Goal: Task Accomplishment & Management: Use online tool/utility

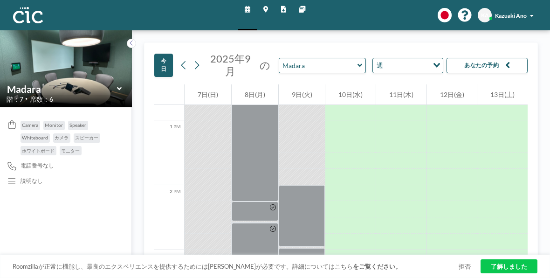
scroll to position [673, 0]
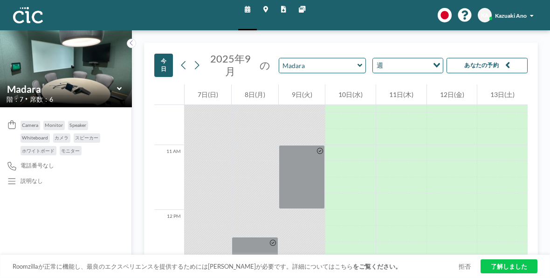
click at [361, 64] on icon at bounding box center [360, 65] width 5 height 3
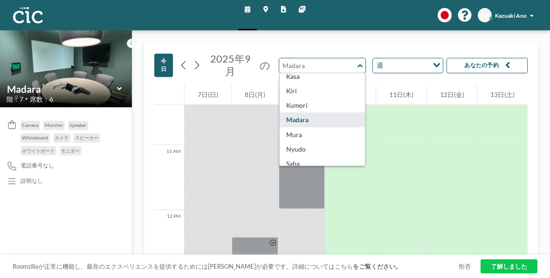
scroll to position [69, 0]
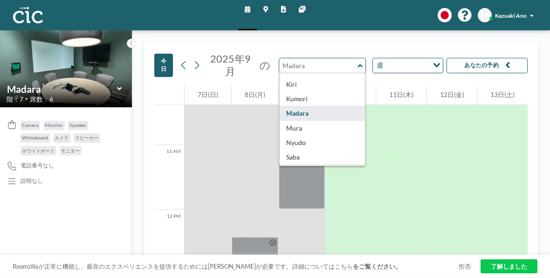
type input "Madara"
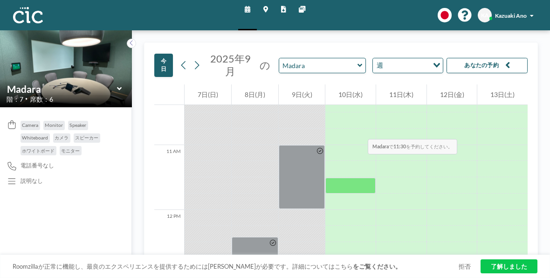
click at [335, 129] on div at bounding box center [351, 137] width 50 height 16
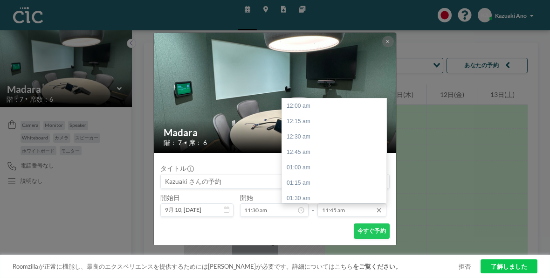
scroll to position [724, 0]
click at [340, 151] on div "12:30 pm" at bounding box center [336, 152] width 109 height 15
type input "12:30 pm"
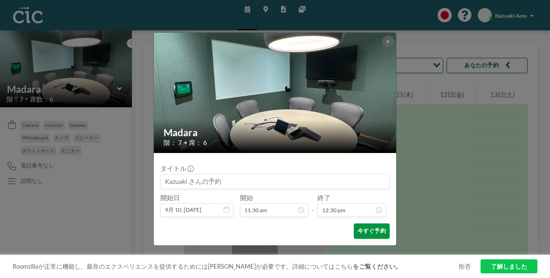
scroll to position [0, 0]
click at [374, 233] on button "今すぐ予約" at bounding box center [372, 230] width 36 height 15
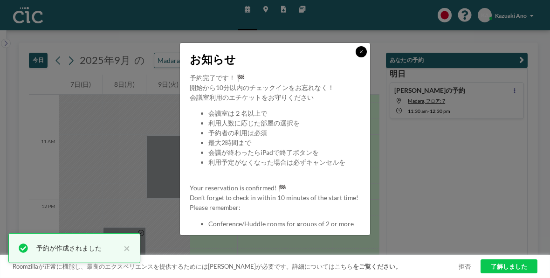
click at [360, 51] on icon at bounding box center [362, 51] width 4 height 5
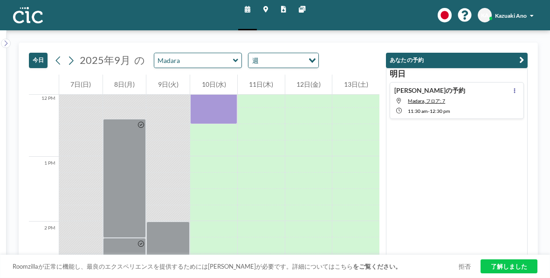
scroll to position [799, 0]
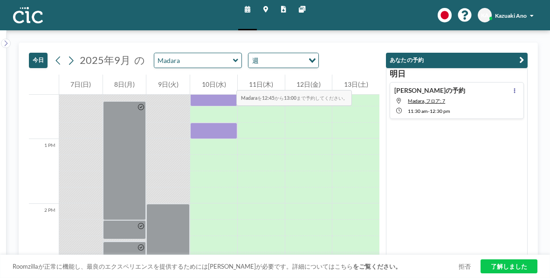
click at [212, 75] on div "10日(水)" at bounding box center [213, 85] width 47 height 20
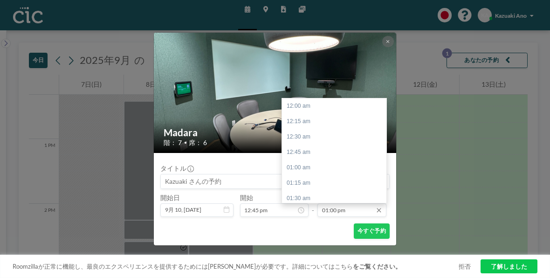
scroll to position [801, 0]
click at [339, 173] on div "02:00 pm" at bounding box center [336, 167] width 109 height 15
type input "02:00 pm"
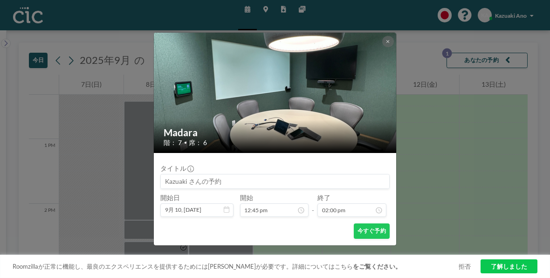
scroll to position [863, 0]
click at [376, 234] on button "今すぐ予約" at bounding box center [372, 230] width 36 height 15
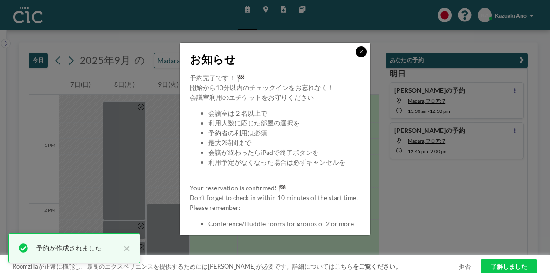
click at [361, 51] on icon at bounding box center [362, 51] width 4 height 5
